Goal: Task Accomplishment & Management: Manage account settings

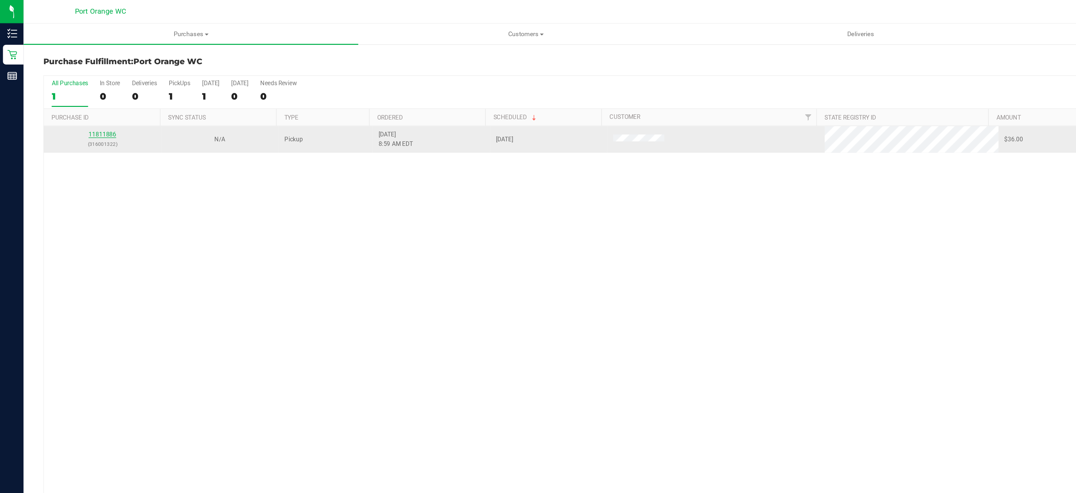
click at [73, 95] on link "11811886" at bounding box center [73, 95] width 20 height 5
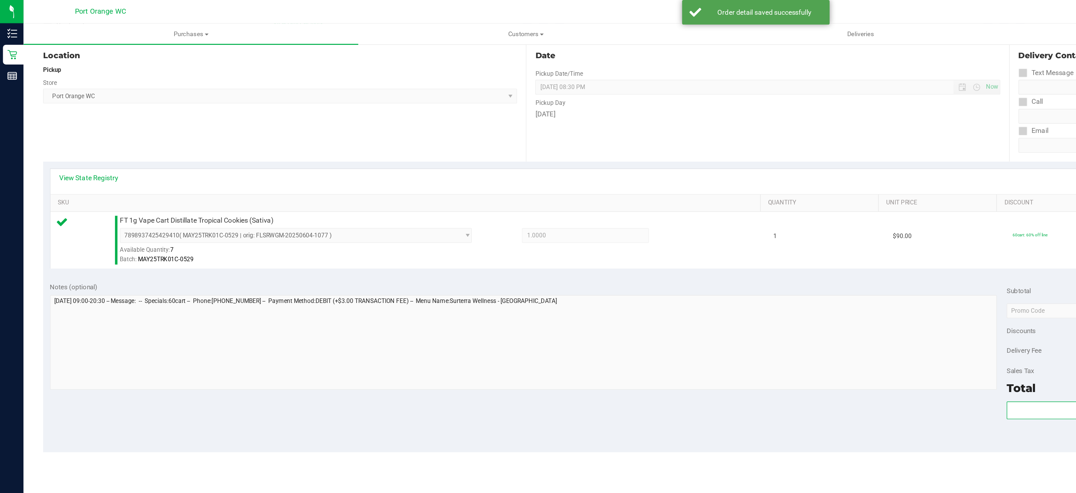
scroll to position [84, 0]
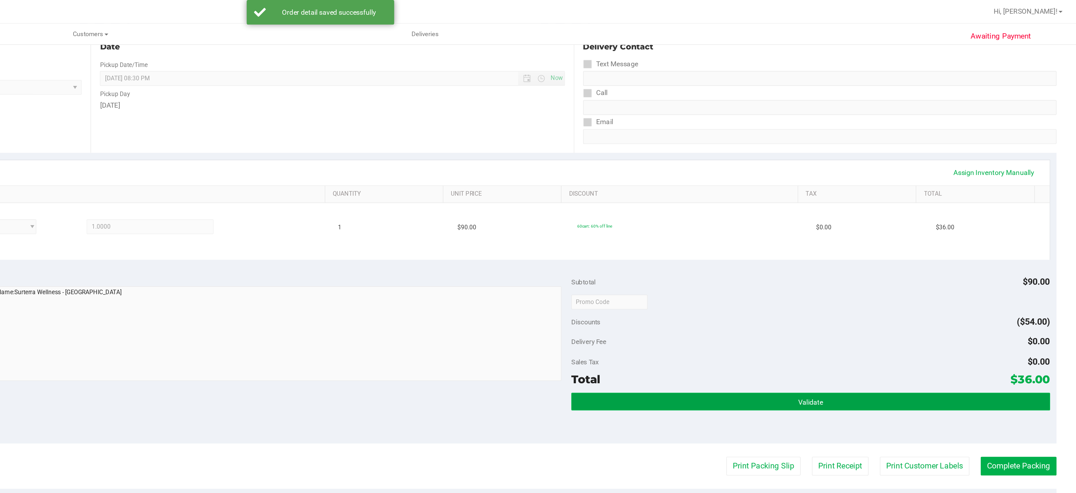
click at [884, 280] on button "Validate" at bounding box center [887, 285] width 341 height 13
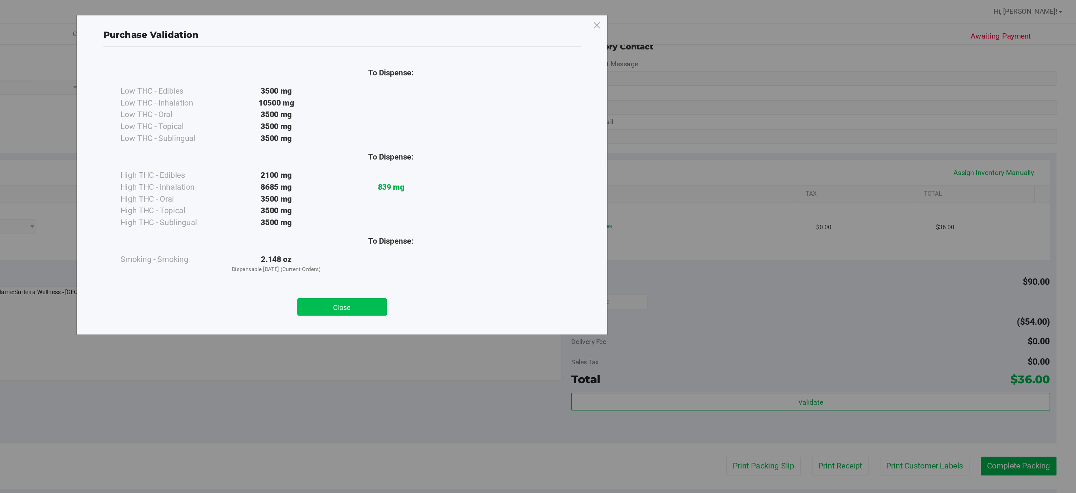
click at [554, 212] on button "Close" at bounding box center [554, 218] width 64 height 13
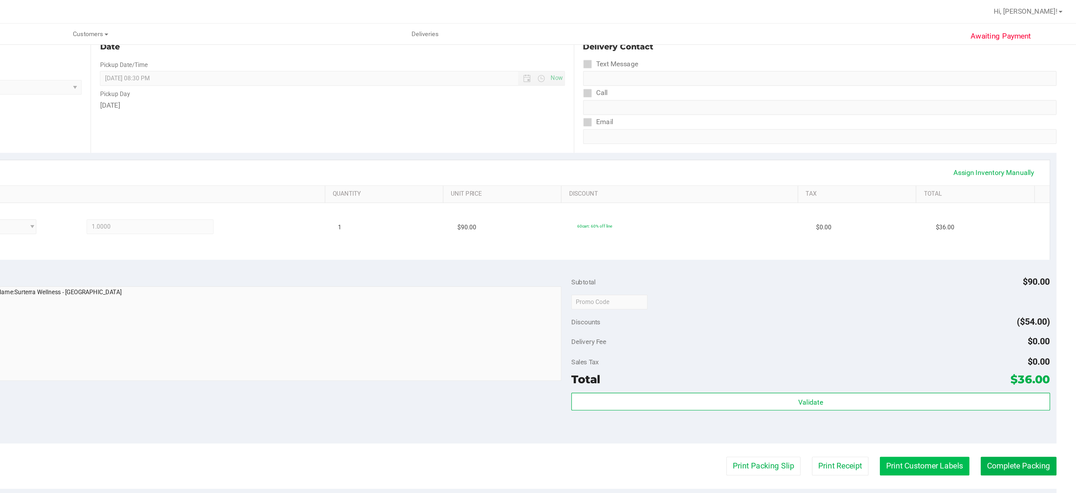
click at [952, 330] on button "Print Customer Labels" at bounding box center [969, 331] width 64 height 13
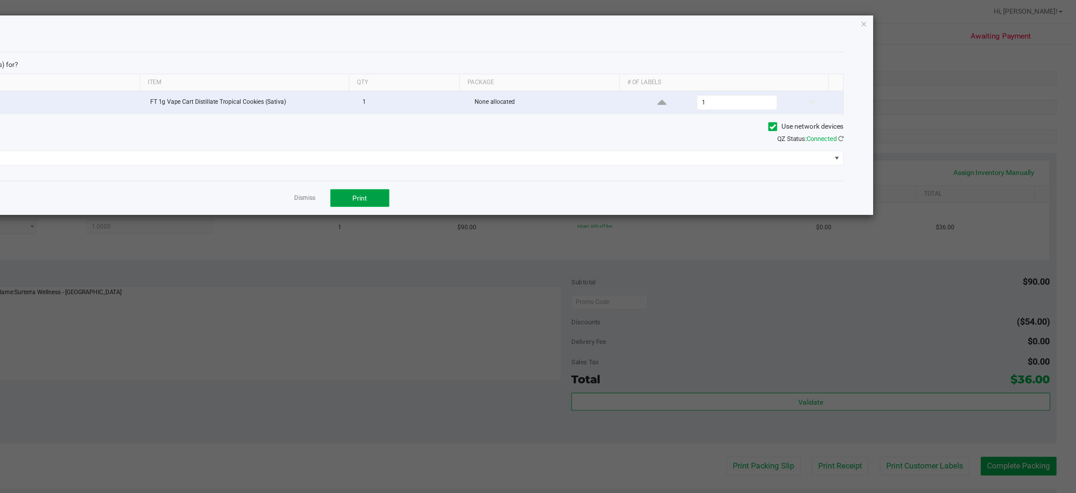
click at [563, 143] on span "Print" at bounding box center [566, 141] width 11 height 6
click at [924, 14] on icon "button" at bounding box center [925, 17] width 5 height 8
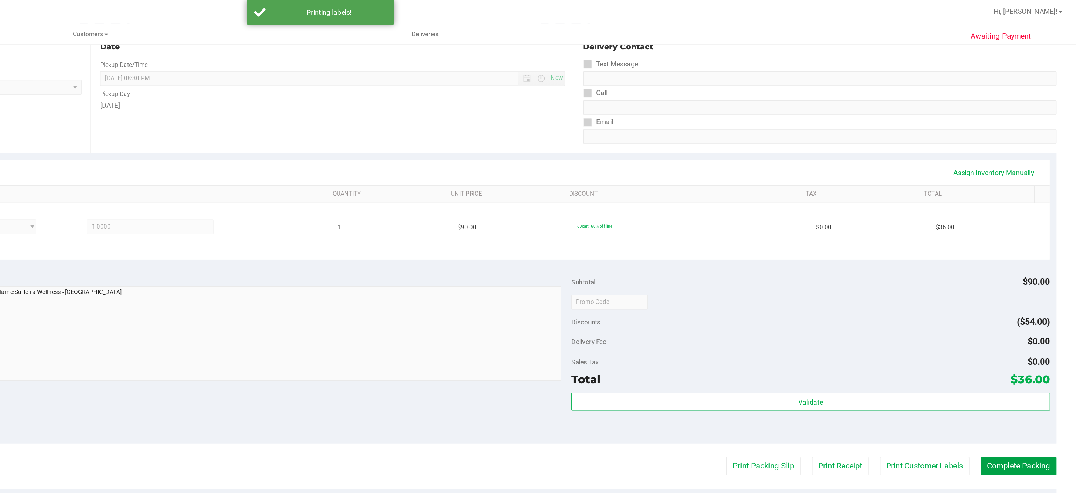
click at [1024, 328] on button "Complete Packing" at bounding box center [1035, 331] width 54 height 13
